Goal: Transaction & Acquisition: Purchase product/service

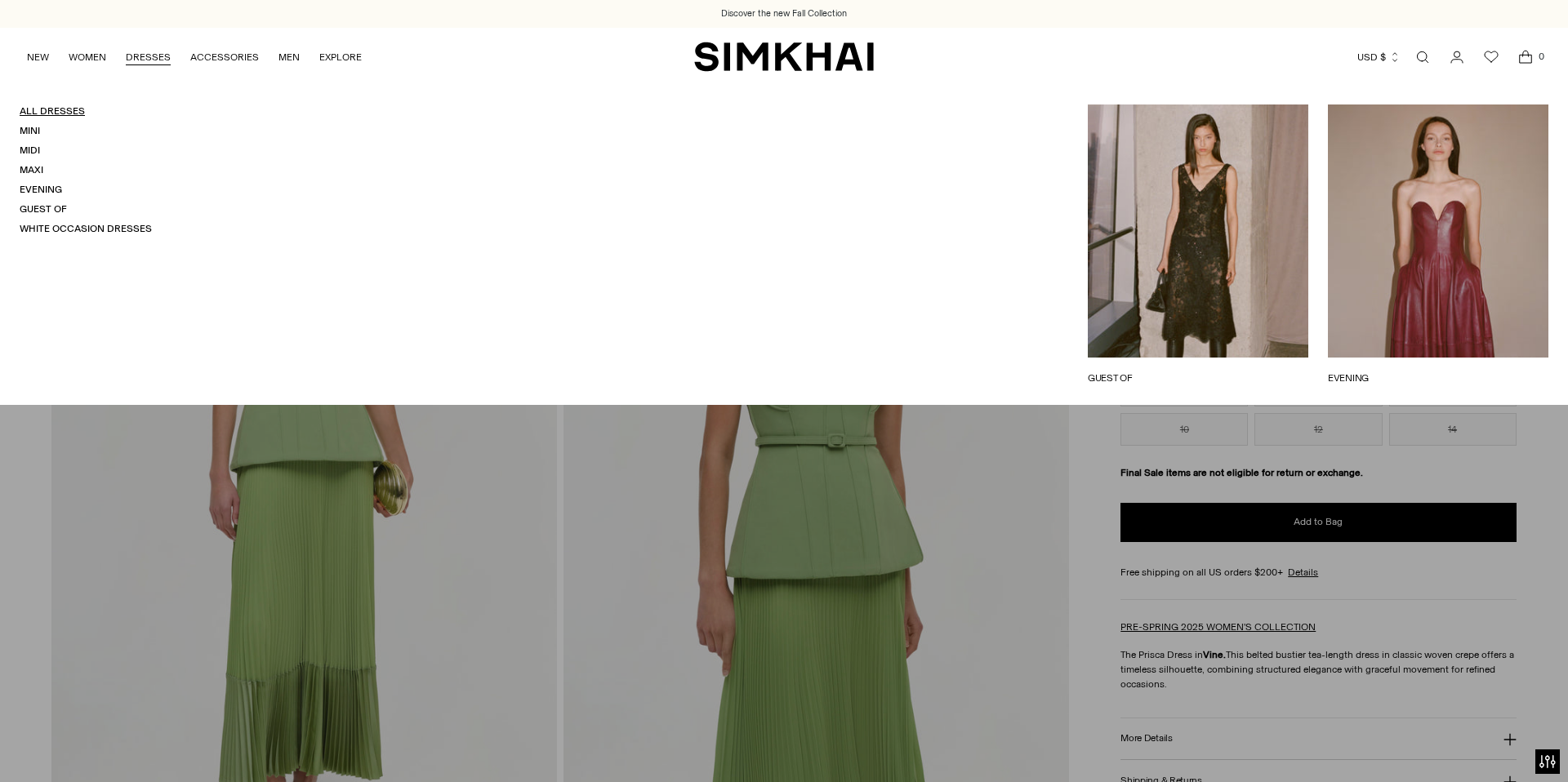
click at [60, 107] on link "All Dresses" at bounding box center [52, 110] width 66 height 11
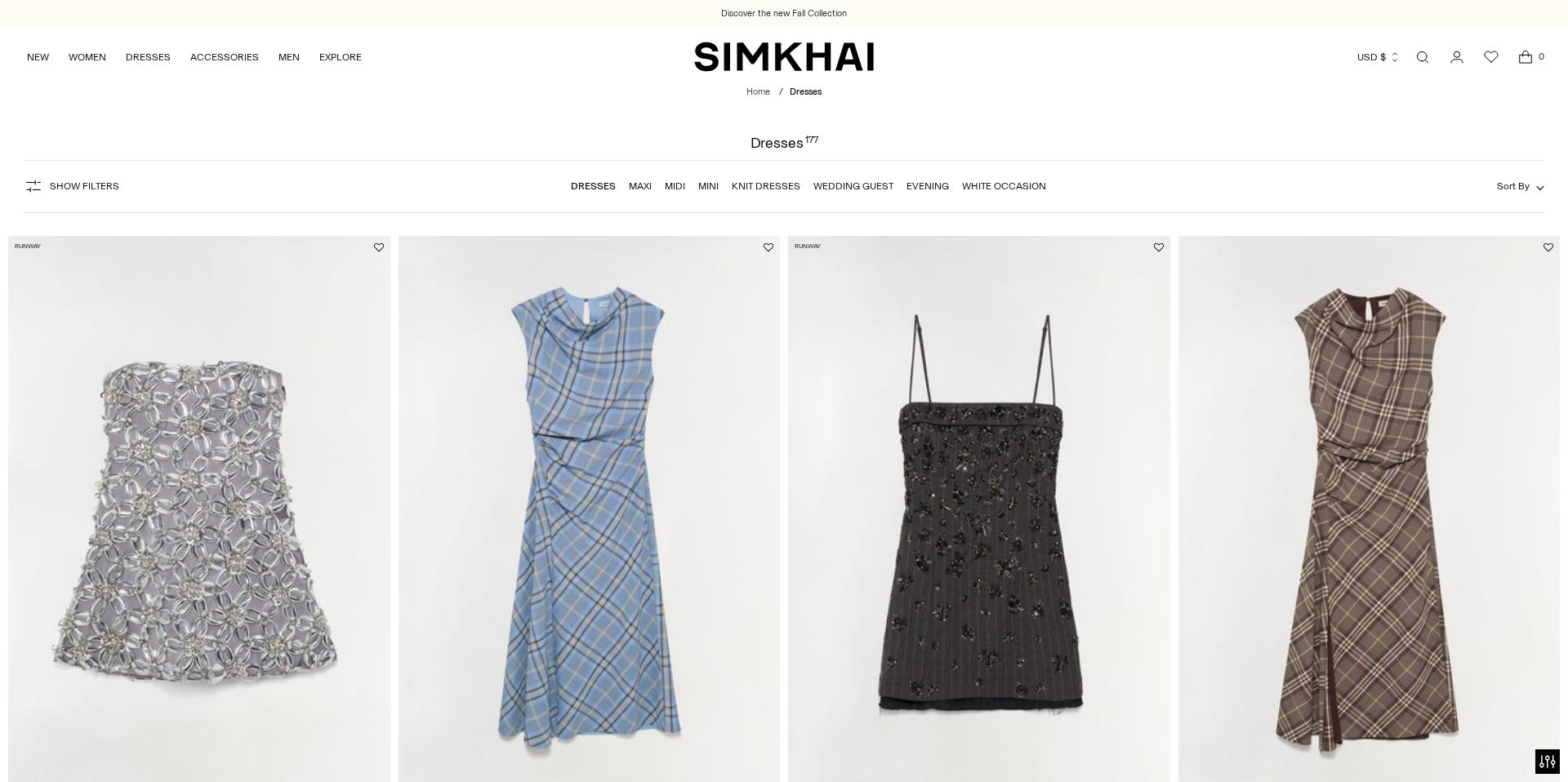
click at [104, 185] on span "Show Filters" at bounding box center [84, 185] width 69 height 11
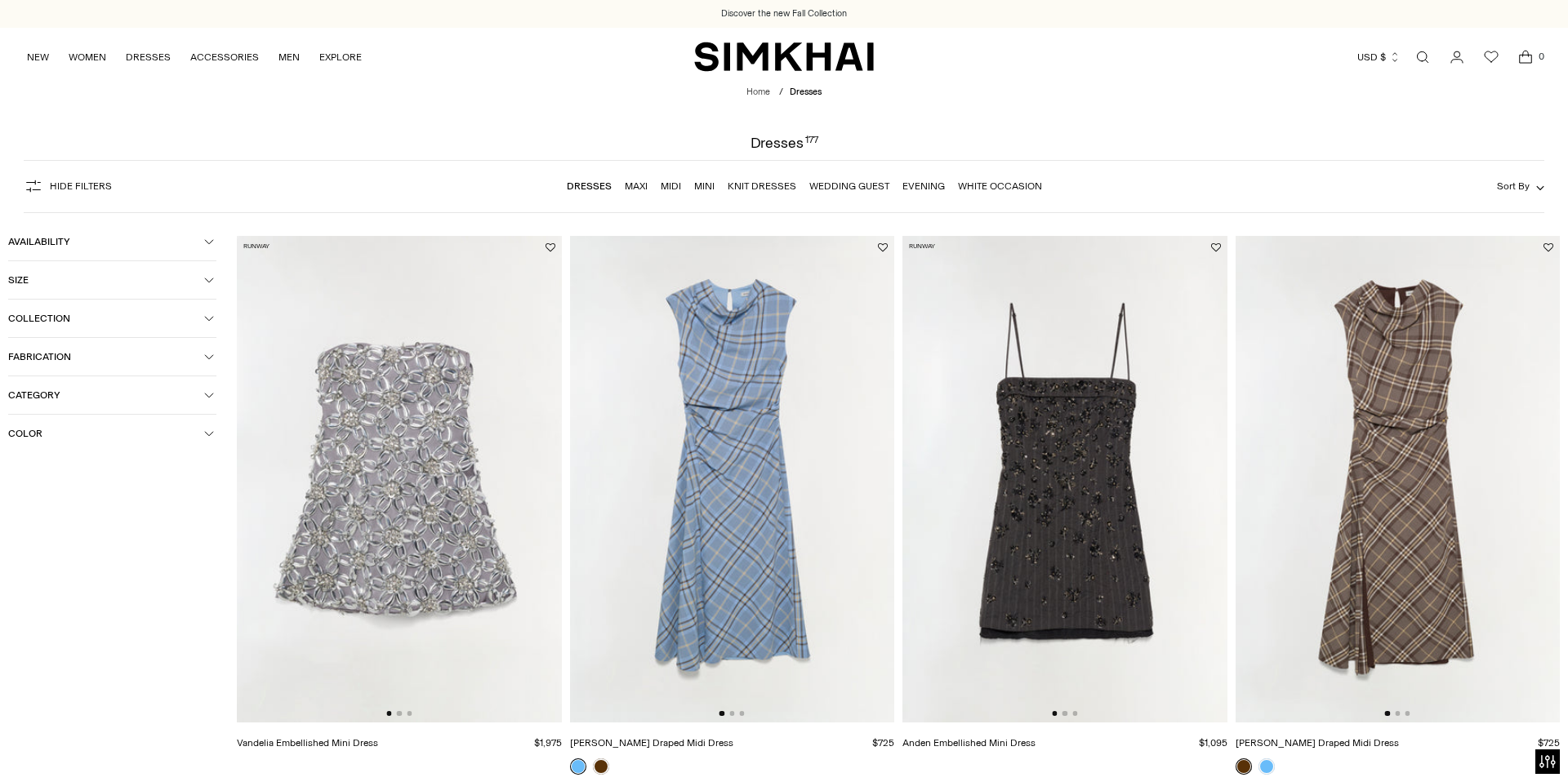
click at [48, 426] on button "Color" at bounding box center [112, 433] width 208 height 38
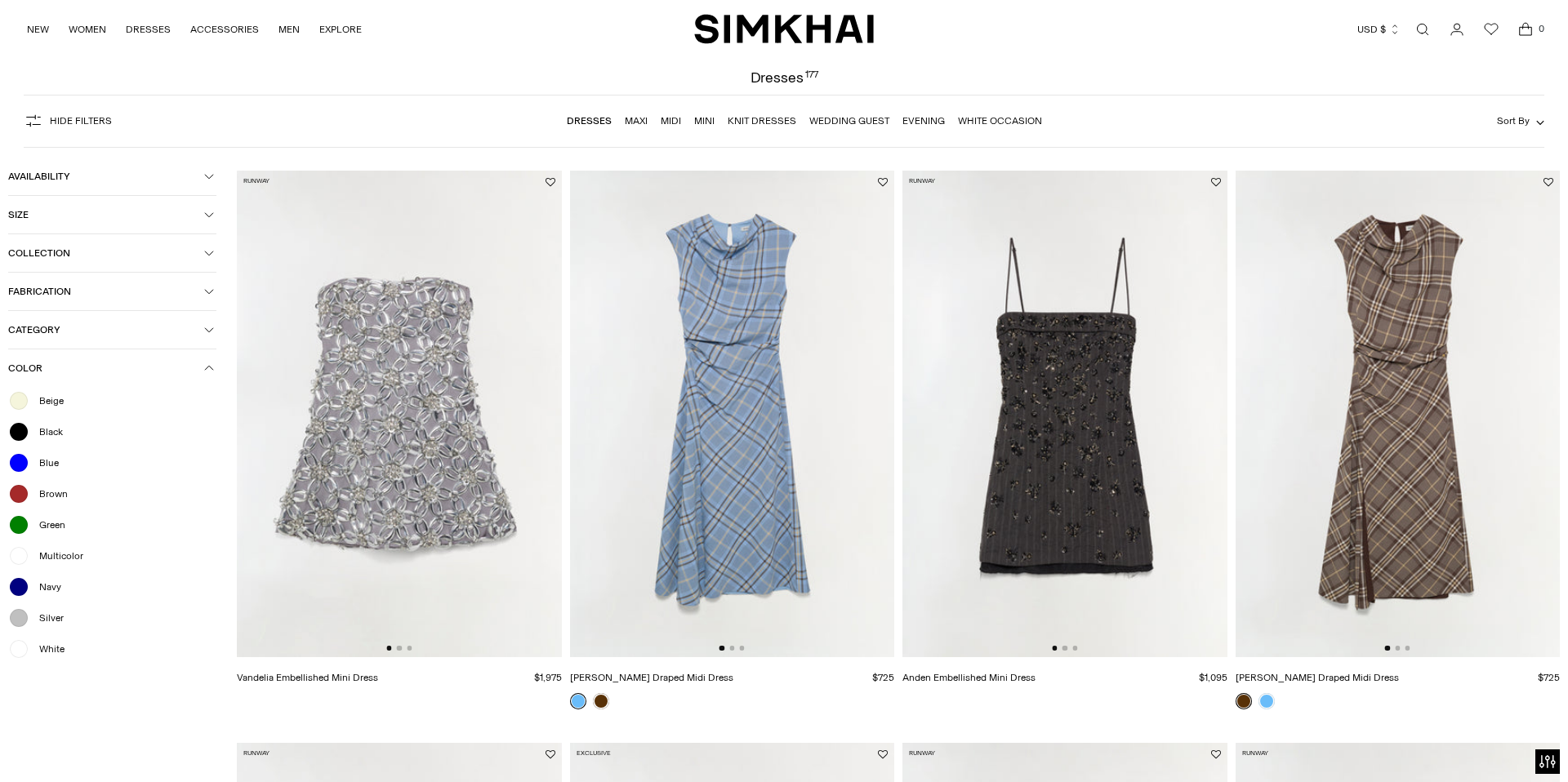
scroll to position [72, 0]
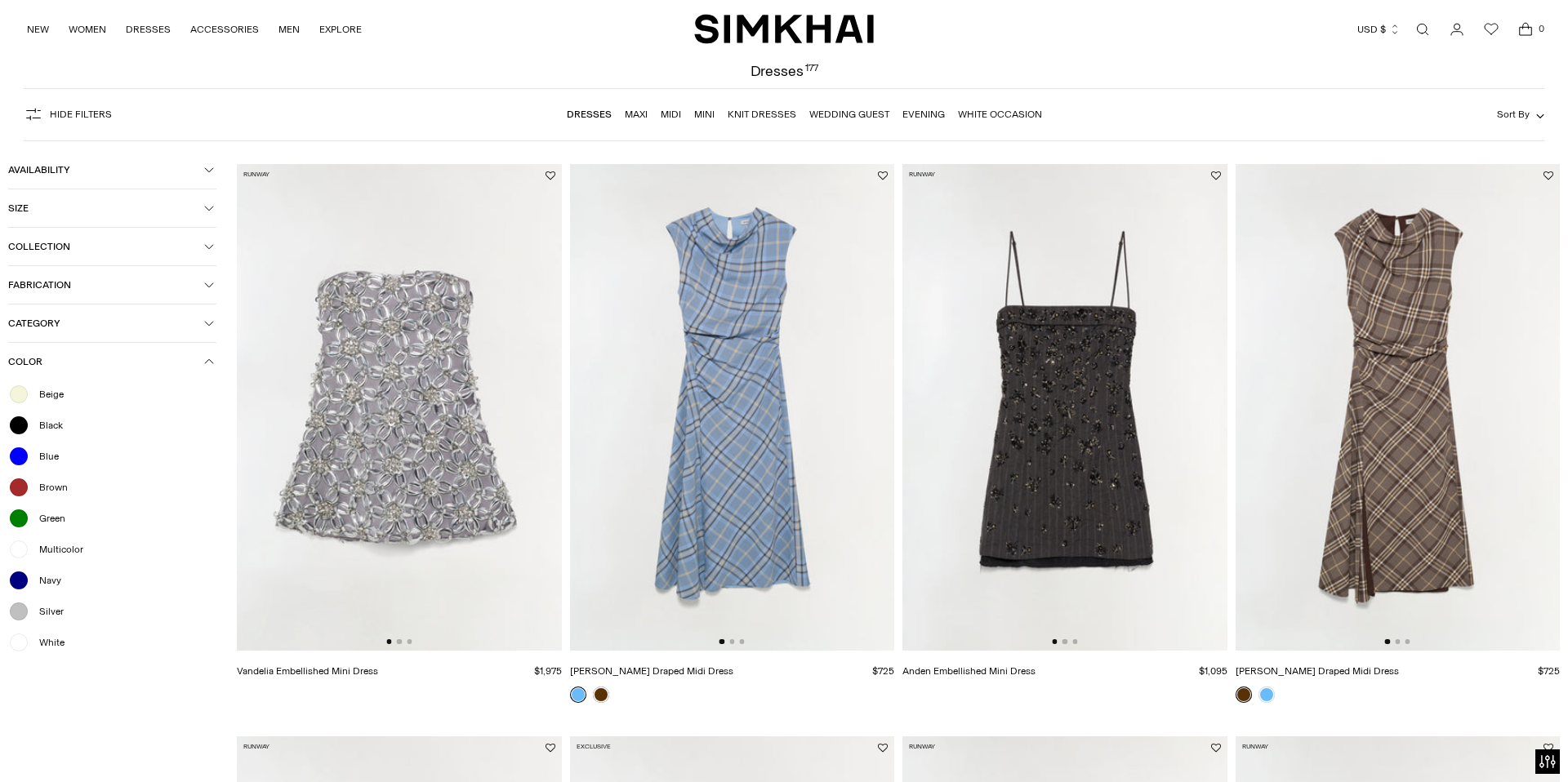
click at [59, 517] on span "Green" at bounding box center [47, 518] width 36 height 15
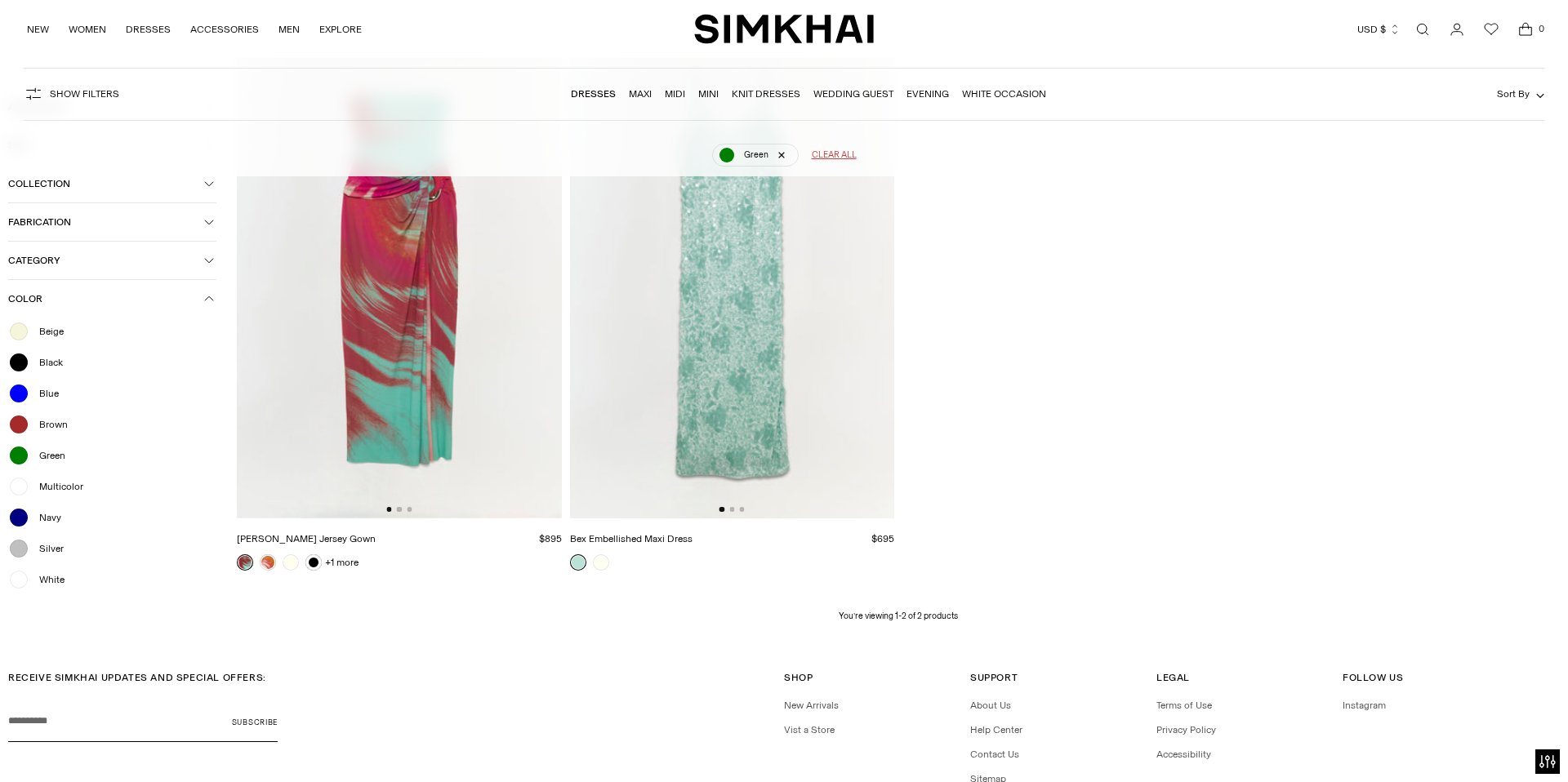
scroll to position [66, 0]
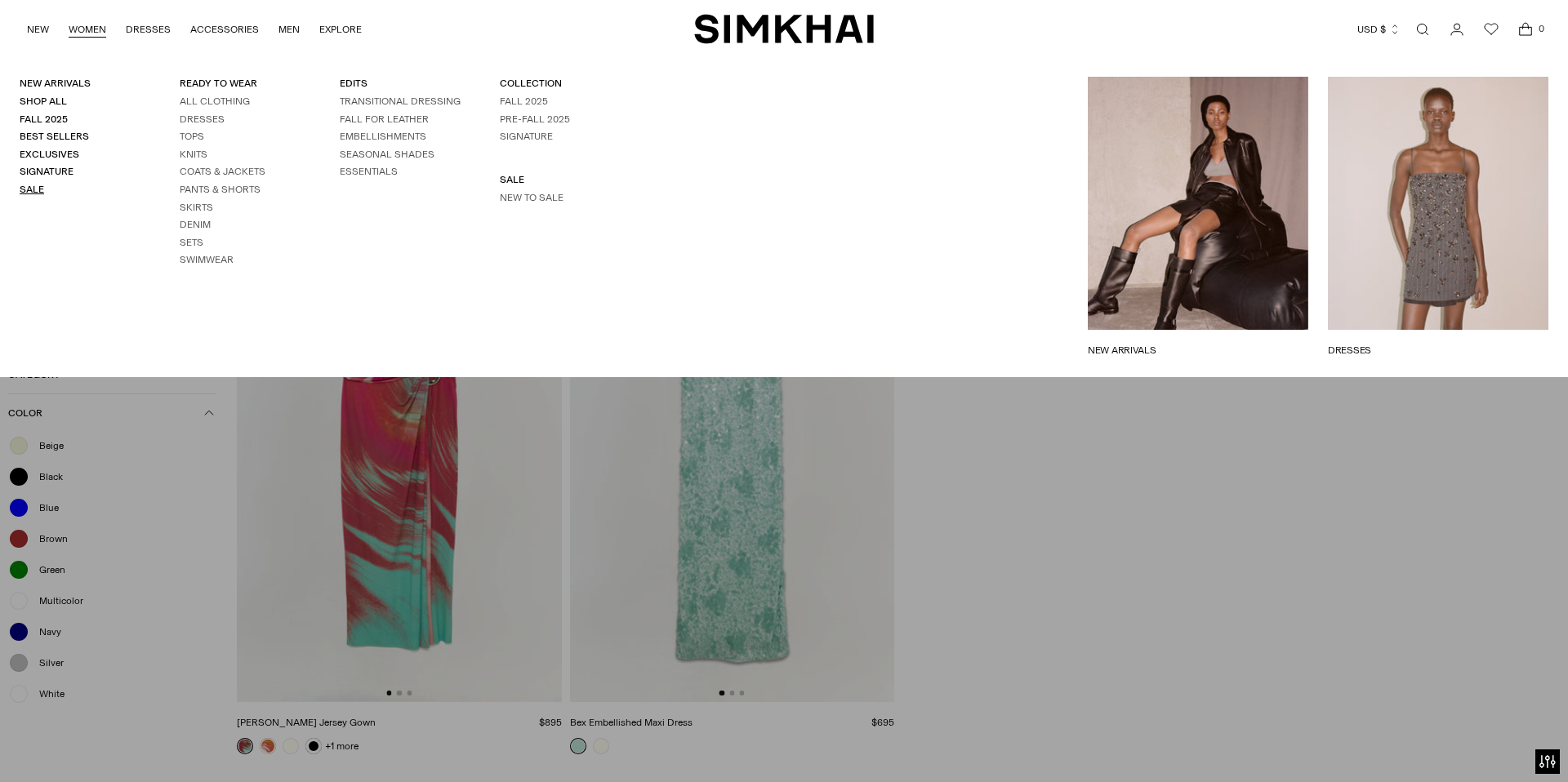
click at [26, 191] on link "Sale" at bounding box center [32, 189] width 24 height 11
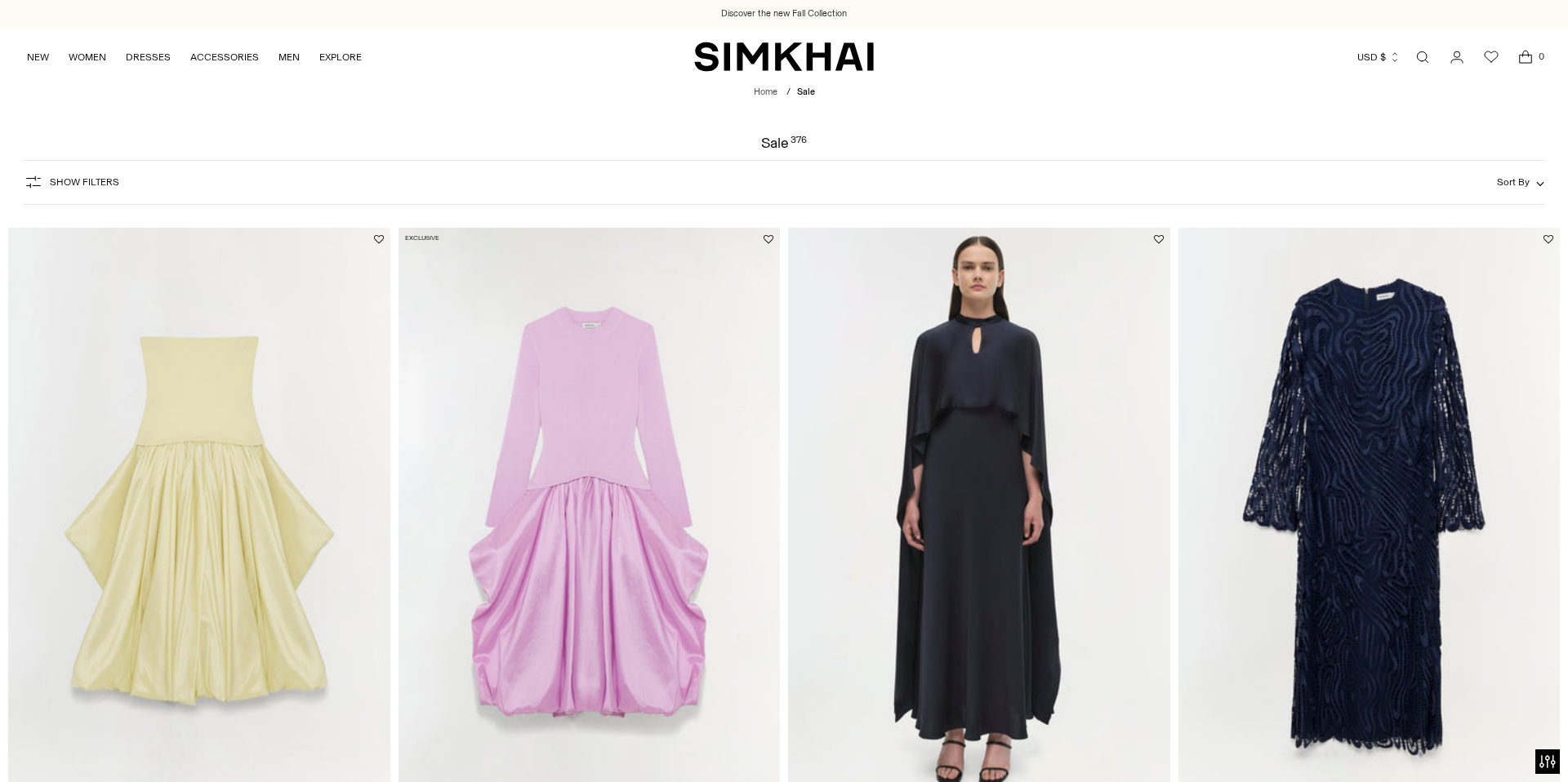
click at [95, 176] on button "Show Filters" at bounding box center [71, 182] width 95 height 26
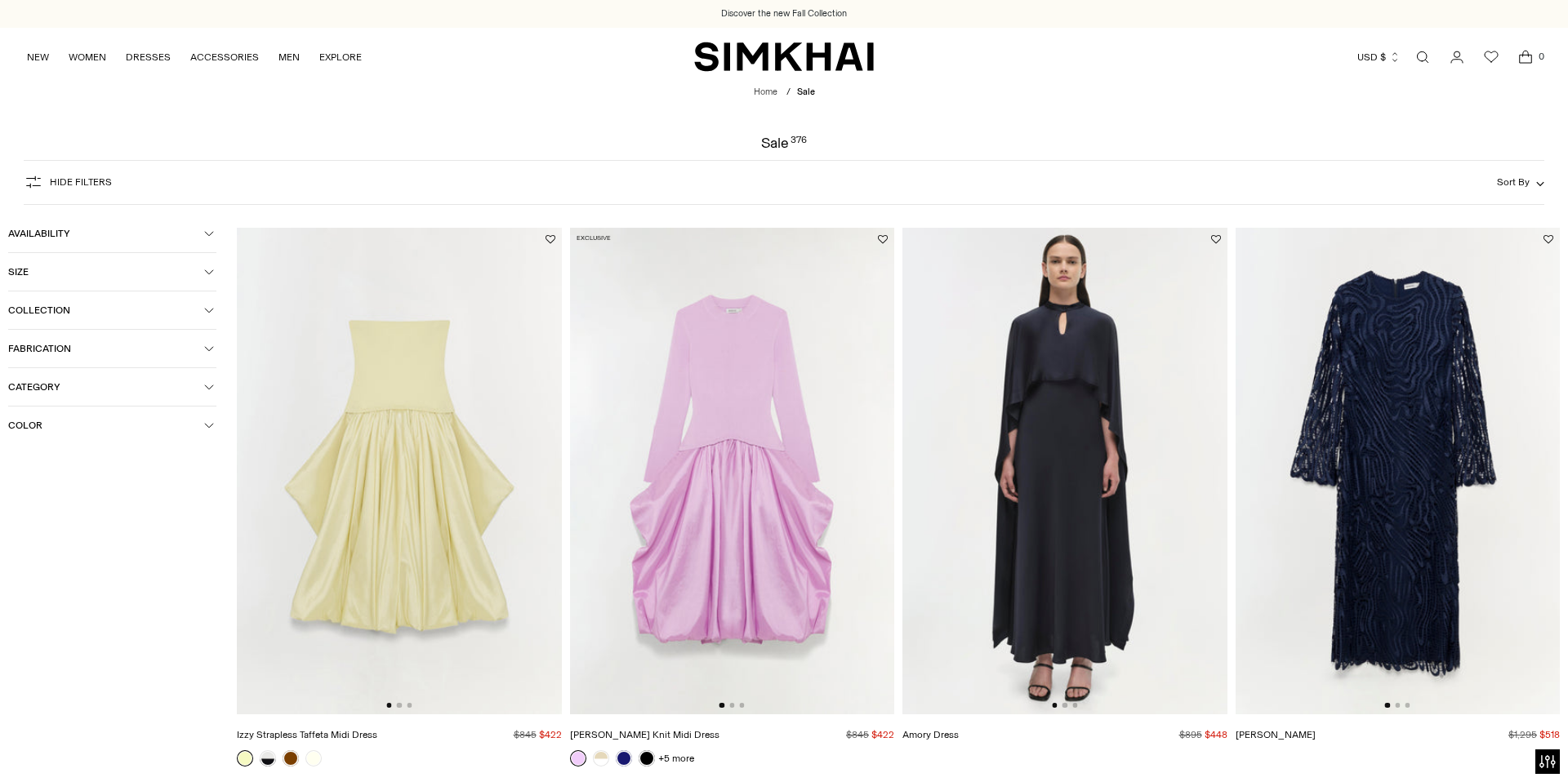
click at [71, 416] on button "Color" at bounding box center [112, 425] width 208 height 38
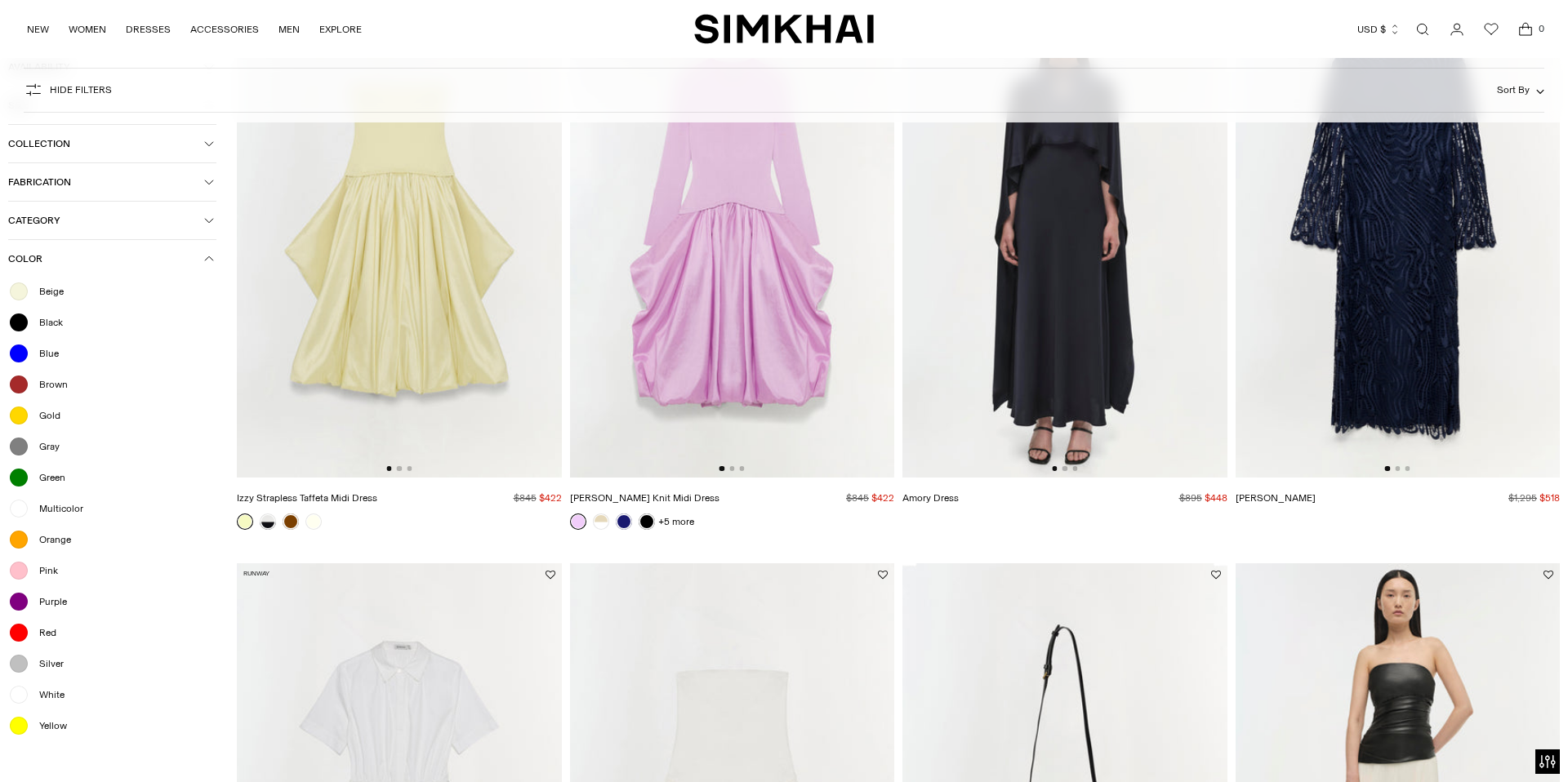
scroll to position [262, 0]
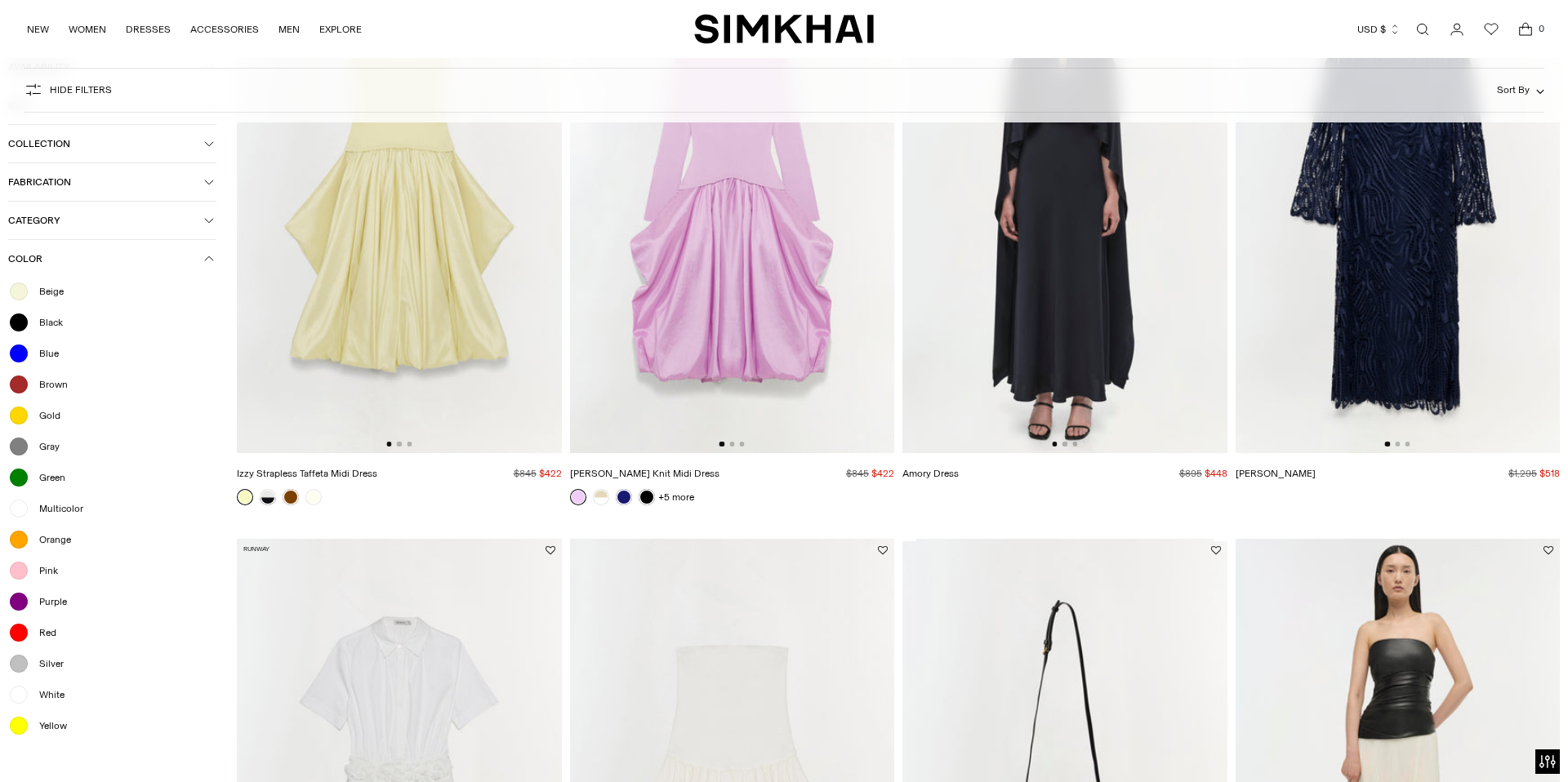
click at [48, 474] on span "Green" at bounding box center [47, 478] width 36 height 15
click at [63, 474] on span "Green" at bounding box center [47, 478] width 36 height 15
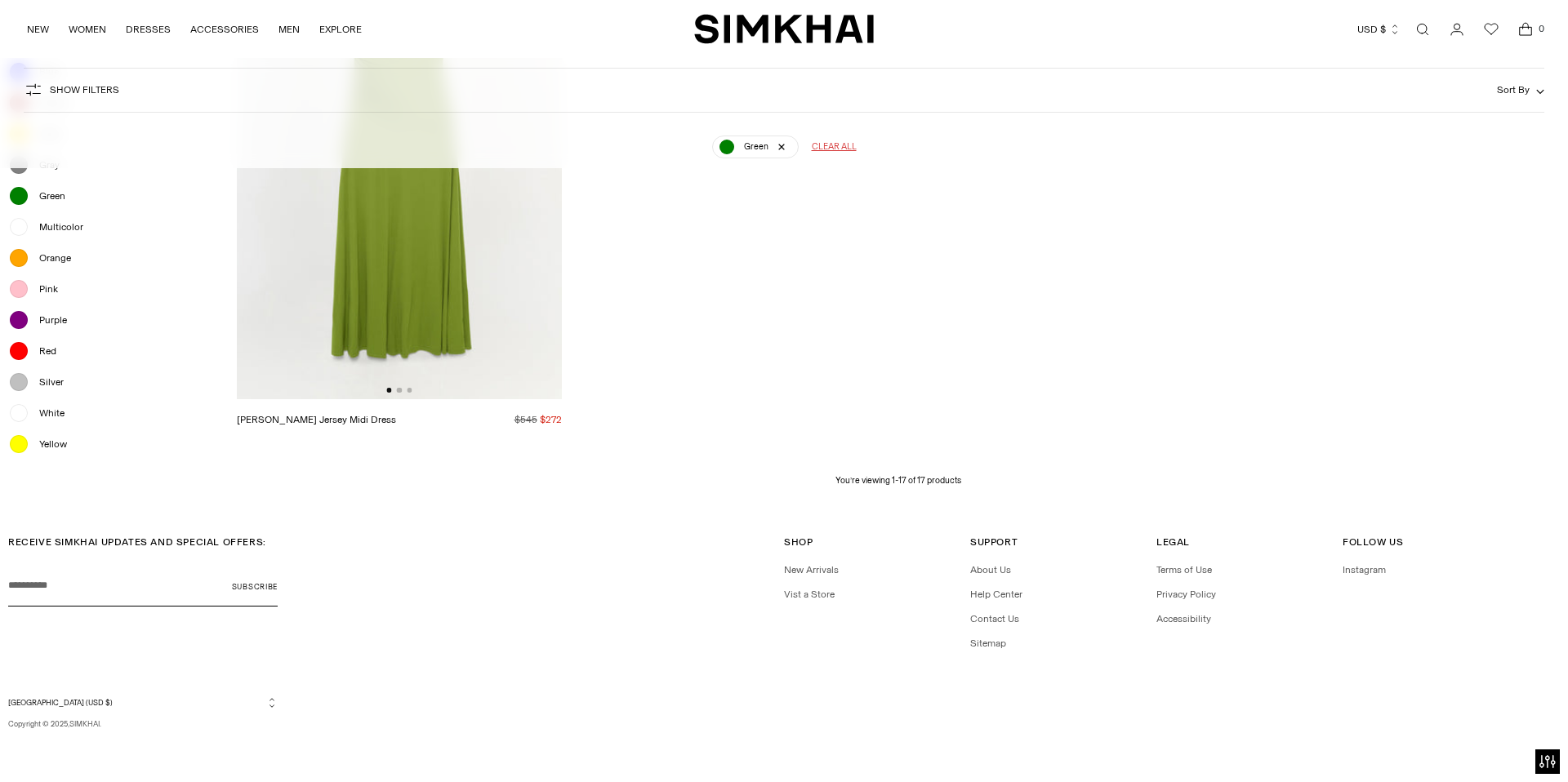
scroll to position [1884, 0]
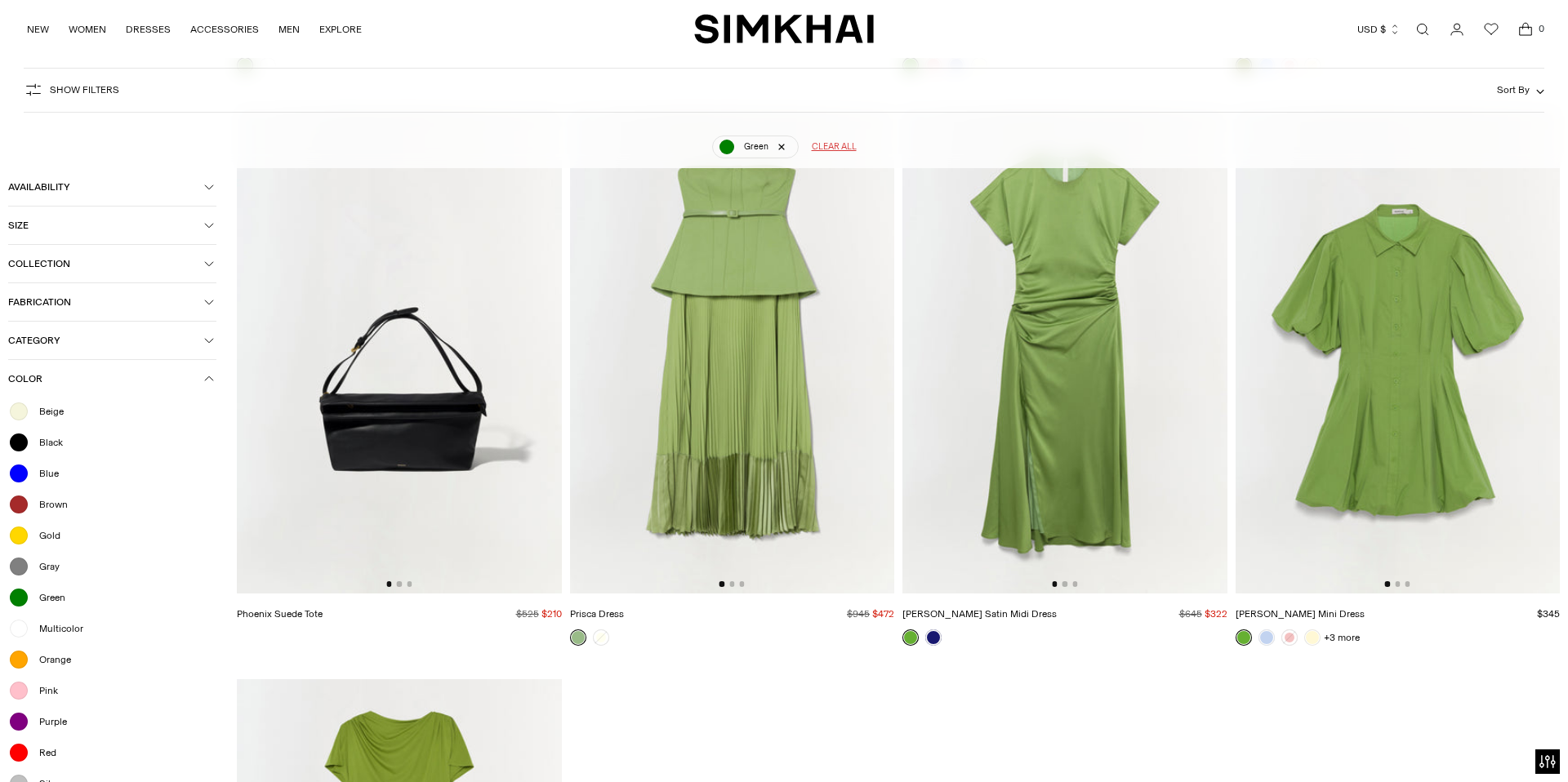
click at [755, 460] on img at bounding box center [733, 350] width 326 height 486
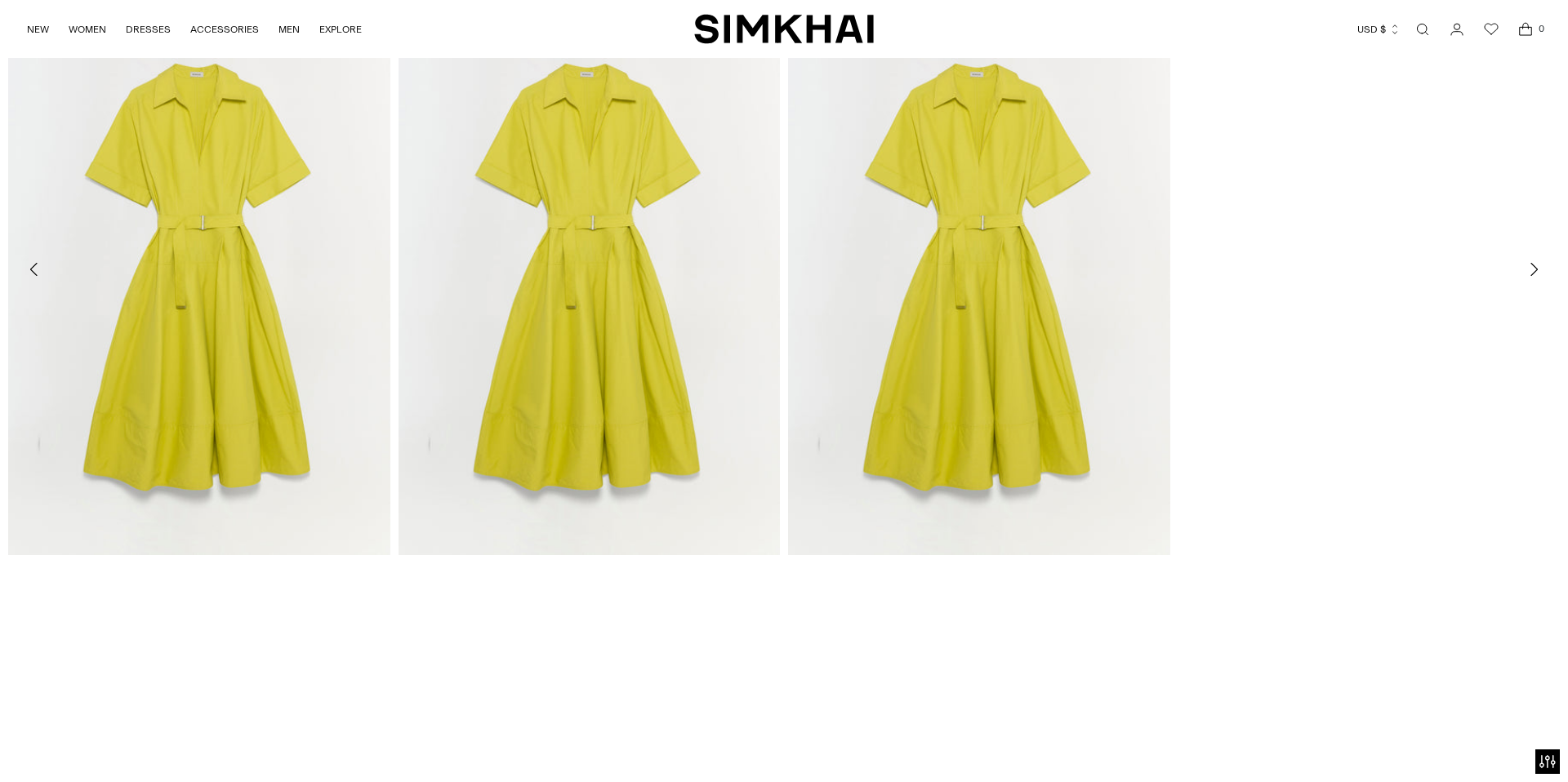
scroll to position [3358, 0]
